Goal: Transaction & Acquisition: Purchase product/service

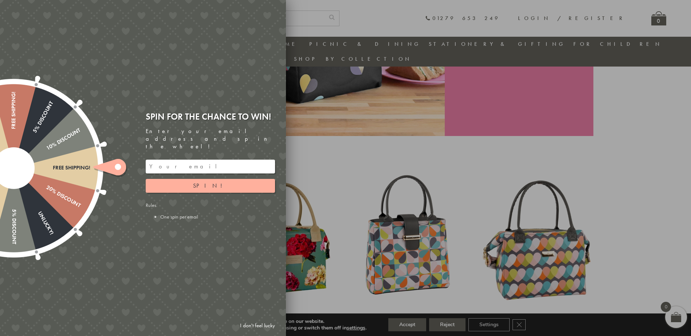
scroll to position [167, 0]
click at [627, 148] on div at bounding box center [345, 168] width 691 height 336
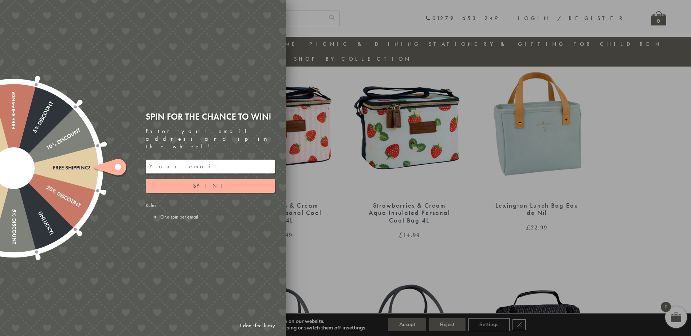
scroll to position [494, 0]
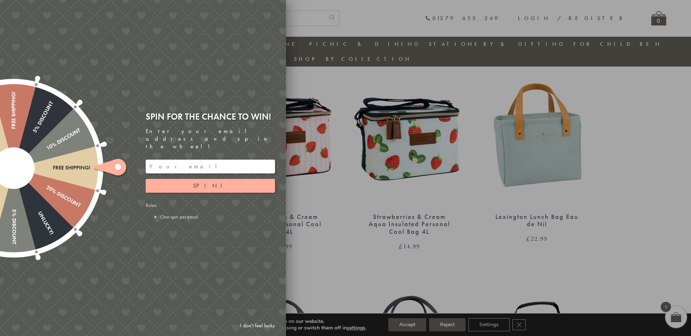
click at [257, 327] on link "I don't feel lucky" at bounding box center [257, 325] width 42 height 13
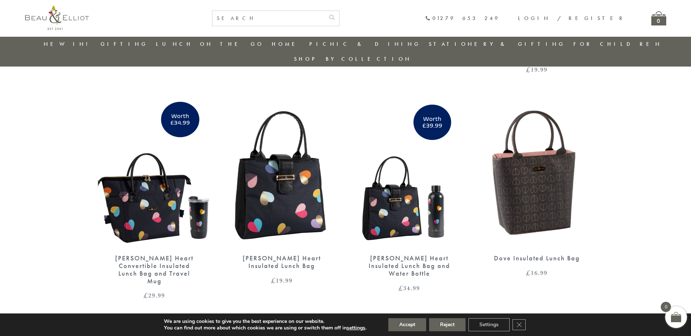
scroll to position [1223, 0]
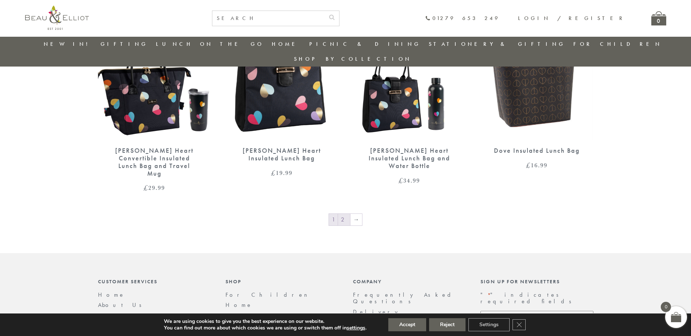
click at [344, 214] on link "2" at bounding box center [344, 220] width 12 height 12
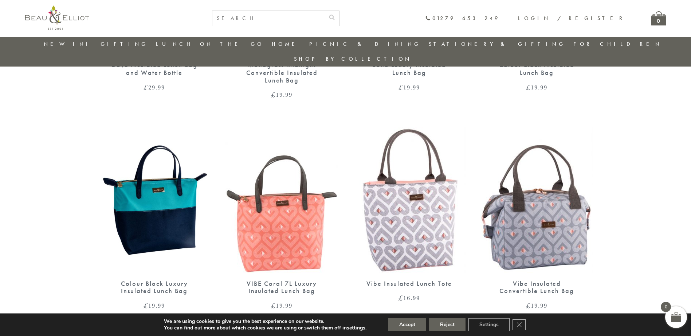
scroll to position [494, 0]
